Goal: Task Accomplishment & Management: Manage account settings

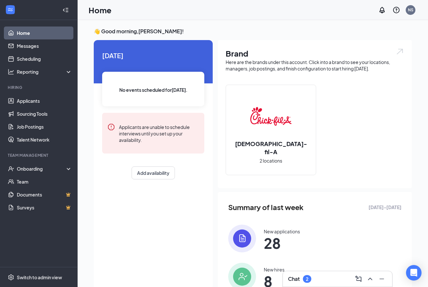
click at [294, 279] on h3 "Chat" at bounding box center [294, 278] width 12 height 7
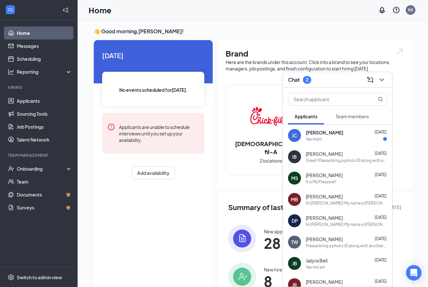
click at [342, 116] on span "Team members" at bounding box center [351, 116] width 33 height 6
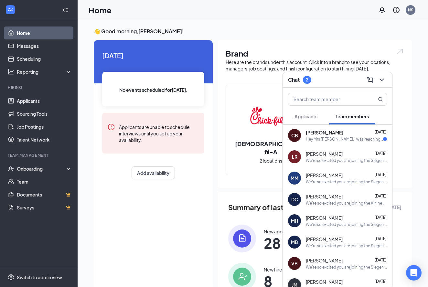
click at [327, 139] on div "Hey Mrs [PERSON_NAME], I was reaching because I have a question about where to …" at bounding box center [344, 138] width 77 height 5
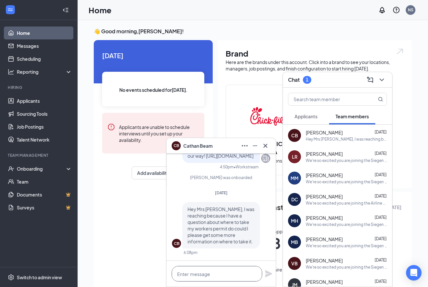
click at [200, 276] on textarea at bounding box center [217, 274] width 90 height 16
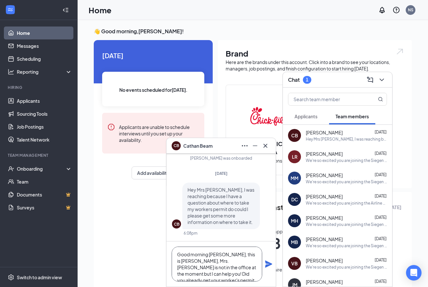
scroll to position [7, 0]
type textarea "Good morning [PERSON_NAME], this is [PERSON_NAME], Mrs. [PERSON_NAME] is not in…"
click at [267, 265] on icon "Plane" at bounding box center [268, 263] width 7 height 7
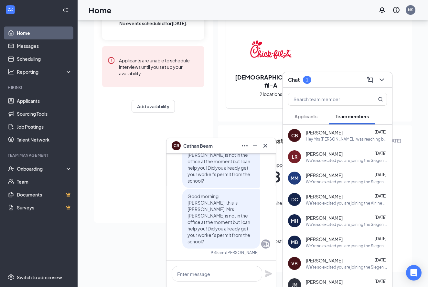
scroll to position [0, 0]
click at [383, 80] on icon "ChevronDown" at bounding box center [382, 80] width 8 height 8
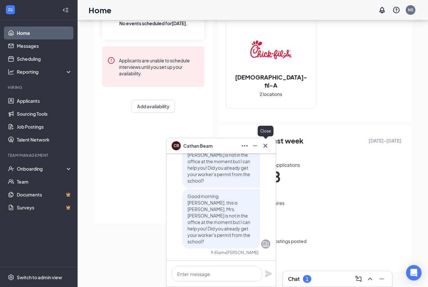
click at [266, 145] on icon "Cross" at bounding box center [265, 145] width 4 height 4
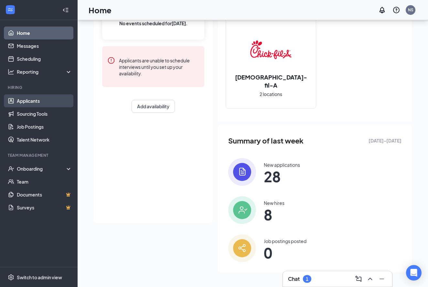
click at [37, 104] on link "Applicants" at bounding box center [44, 100] width 55 height 13
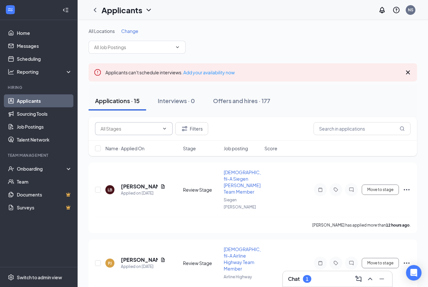
click at [119, 129] on input "text" at bounding box center [129, 128] width 59 height 7
click at [117, 143] on div "Review Stage (11)" at bounding box center [118, 143] width 37 height 7
type input "Review Stage (11)"
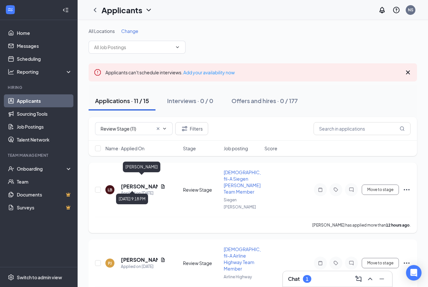
click at [139, 183] on h5 "[PERSON_NAME]" at bounding box center [139, 186] width 37 height 7
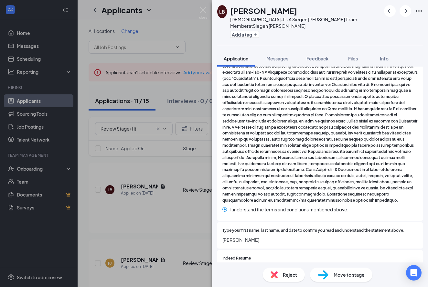
scroll to position [1109, 0]
click at [258, 264] on div "814f409ad9ba4cee39c734c8cab17449.pdf" at bounding box center [319, 271] width 195 height 14
click at [258, 268] on div "814f409ad9ba4cee39c734c8cab17449.pdf" at bounding box center [279, 270] width 90 height 5
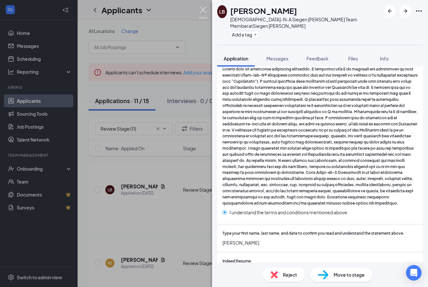
click at [204, 10] on img at bounding box center [203, 12] width 8 height 13
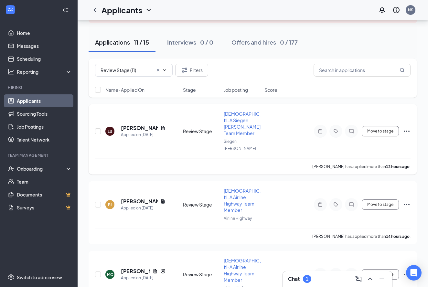
scroll to position [98, 0]
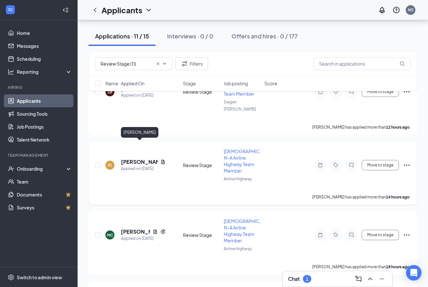
click at [129, 158] on h5 "[PERSON_NAME]" at bounding box center [139, 161] width 37 height 7
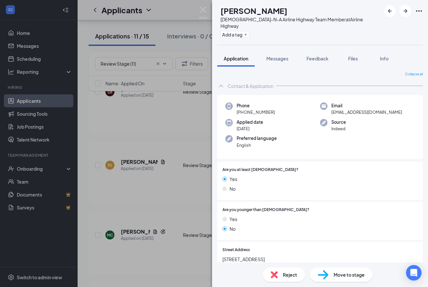
click at [202, 5] on div "[PERSON_NAME] [PERSON_NAME] [DEMOGRAPHIC_DATA]-fil-A Airline Highway Team Membe…" at bounding box center [214, 143] width 428 height 287
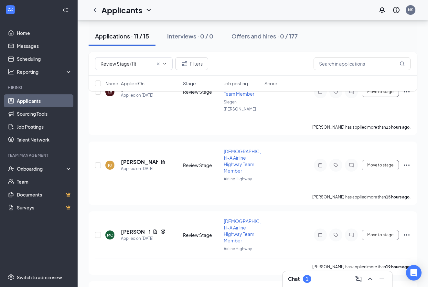
click at [202, 11] on div "Applicants NS" at bounding box center [253, 10] width 350 height 20
click at [301, 275] on div "Chat 1" at bounding box center [299, 279] width 23 height 8
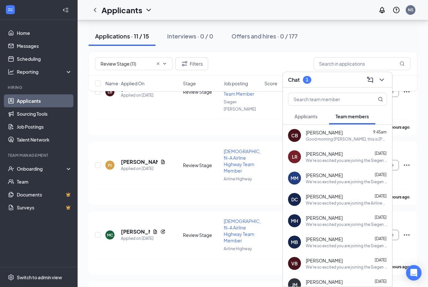
click at [324, 134] on span "[PERSON_NAME]" at bounding box center [324, 132] width 37 height 6
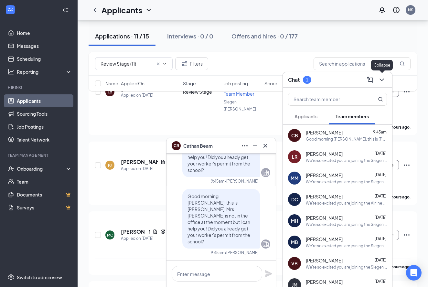
click at [383, 79] on icon "ChevronDown" at bounding box center [382, 80] width 8 height 8
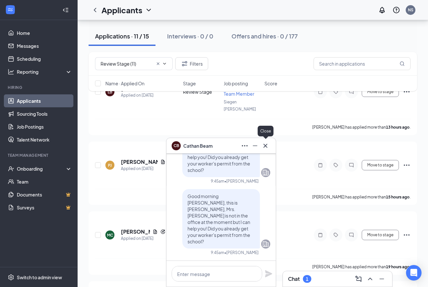
click at [266, 142] on icon "Cross" at bounding box center [265, 146] width 8 height 8
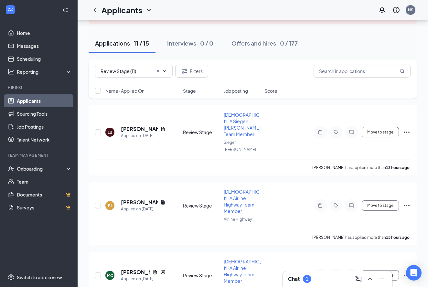
scroll to position [62, 0]
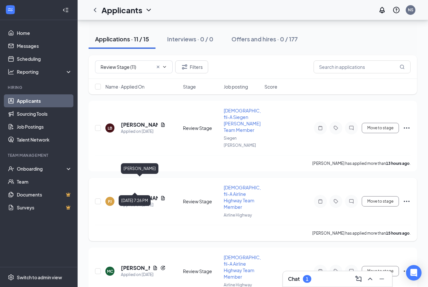
click at [134, 194] on h5 "[PERSON_NAME]" at bounding box center [139, 197] width 37 height 7
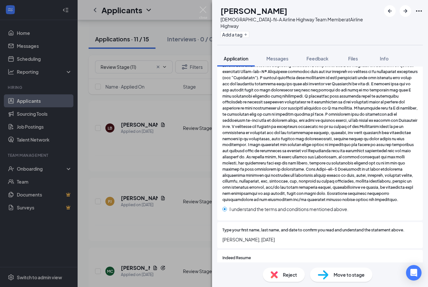
scroll to position [1070, 0]
click at [252, 268] on div "14feac92f7567f45aec4c44e3176c744.pdf" at bounding box center [279, 270] width 90 height 5
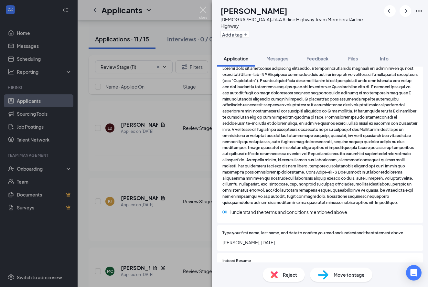
click at [203, 10] on img at bounding box center [203, 12] width 8 height 13
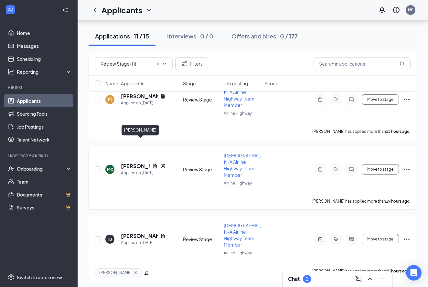
scroll to position [165, 0]
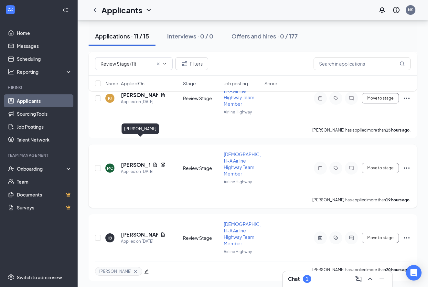
click at [131, 161] on h5 "[PERSON_NAME]" at bounding box center [135, 164] width 29 height 7
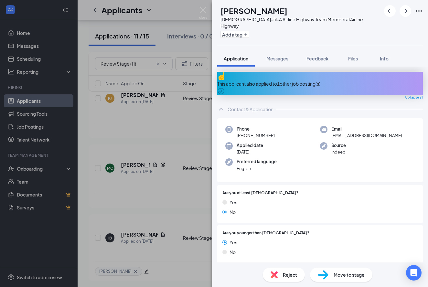
click at [225, 87] on icon "ArrowCircle" at bounding box center [221, 91] width 8 height 8
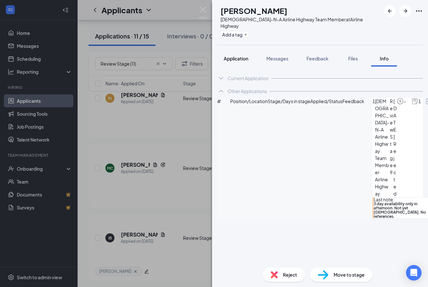
click at [235, 56] on span "Application" at bounding box center [236, 59] width 25 height 6
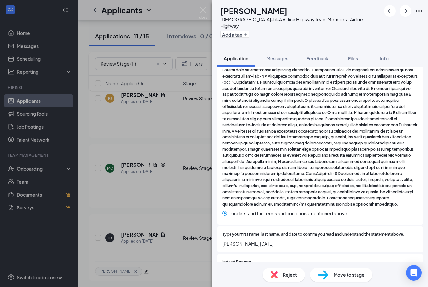
scroll to position [1173, 0]
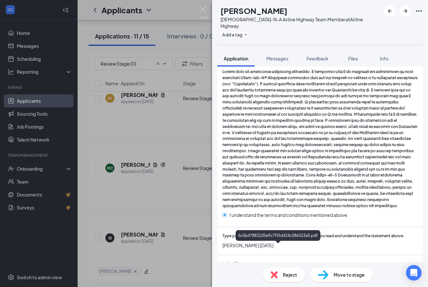
click at [255, 273] on div "6c5b47883105e9c7f5fd424c586523a5.pdf" at bounding box center [279, 275] width 90 height 5
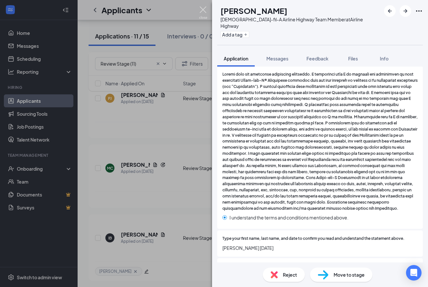
click at [203, 8] on img at bounding box center [203, 12] width 8 height 13
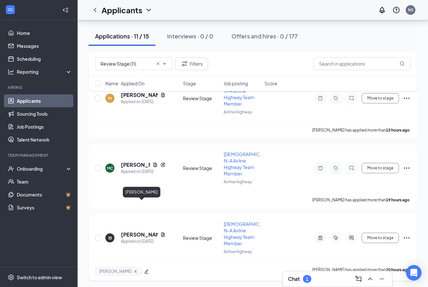
click at [127, 231] on h5 "[PERSON_NAME]" at bounding box center [139, 234] width 37 height 7
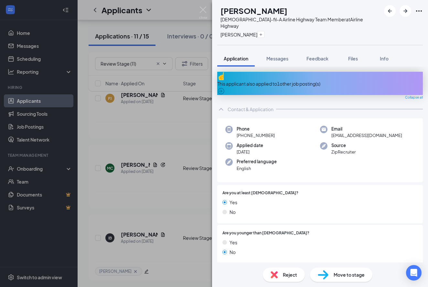
click at [417, 73] on div "This applicant also applied to 1 other job posting(s)" at bounding box center [319, 83] width 205 height 23
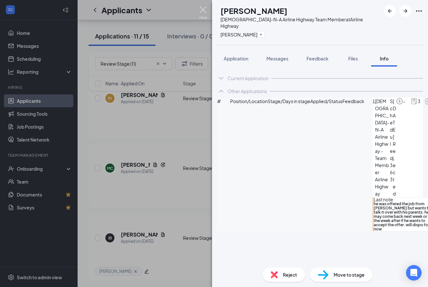
click at [204, 9] on img at bounding box center [203, 12] width 8 height 13
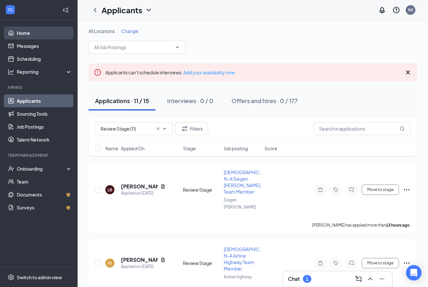
click at [20, 31] on link "Home" at bounding box center [44, 32] width 55 height 13
